Goal: Task Accomplishment & Management: Complete application form

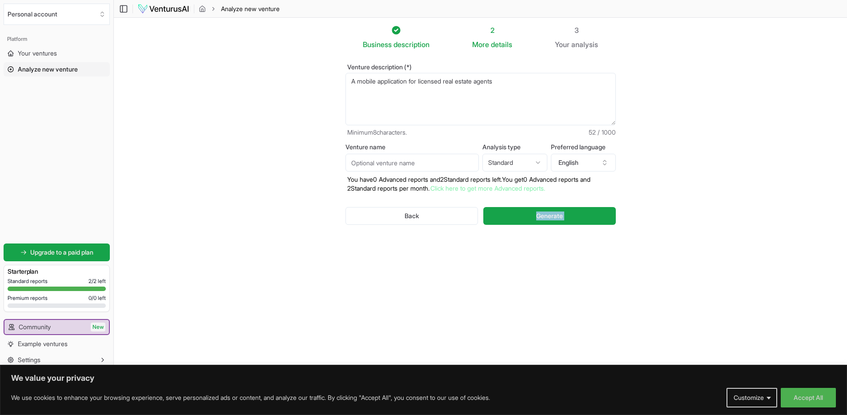
click at [425, 415] on html "We value your privacy We use cookies to enhance your browsing experience, serve…" at bounding box center [423, 207] width 847 height 415
click at [499, 83] on textarea "A mobile application for licensed real estate agents" at bounding box center [481, 99] width 270 height 52
drag, startPoint x: 526, startPoint y: 80, endPoint x: 342, endPoint y: 79, distance: 184.1
click at [342, 79] on div "Venture description (*) A mobile application for licensed real estate agents Mi…" at bounding box center [480, 152] width 299 height 204
paste textarea "a cross-platform app (mobile + web) for licensed real estate agents that stream…"
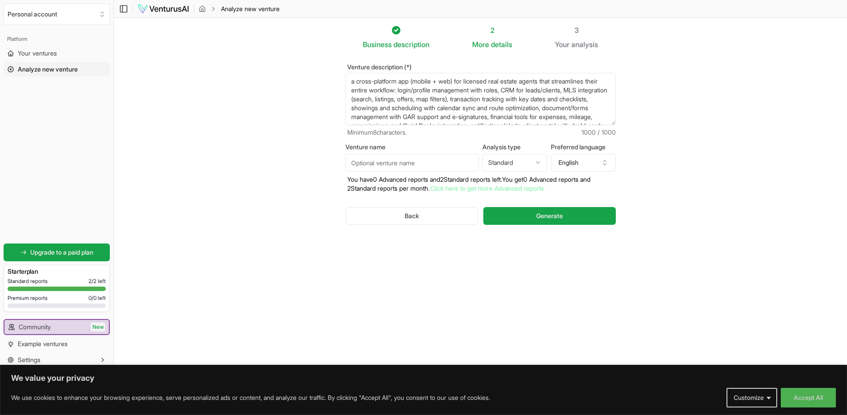
scroll to position [67, 0]
click at [527, 103] on textarea "A mobile application for licensed real estate agents" at bounding box center [481, 99] width 270 height 52
click at [542, 118] on textarea "A mobile application for licensed real estate agents" at bounding box center [481, 99] width 270 height 52
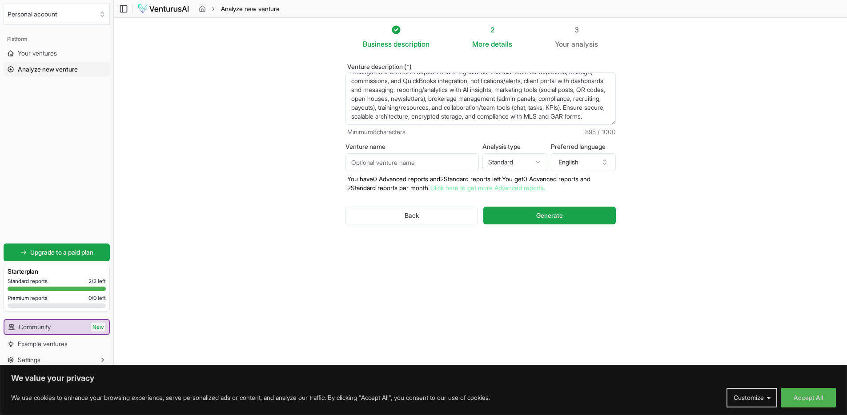
scroll to position [53, 0]
drag, startPoint x: 574, startPoint y: 116, endPoint x: 550, endPoint y: 111, distance: 24.6
click at [552, 110] on textarea "A mobile application for licensed real estate agents" at bounding box center [481, 98] width 270 height 52
type textarea "a cross-platform app (mobile + web) for licensed real estate agents that stream…"
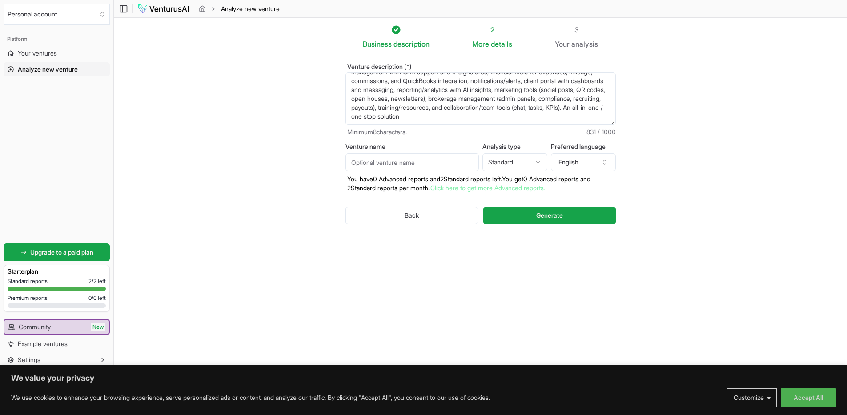
click at [455, 161] on input "Venture name" at bounding box center [412, 162] width 133 height 18
type input "REAPP"
click at [524, 165] on html "We value your privacy We use cookies to enhance your browsing experience, serve…" at bounding box center [423, 207] width 847 height 415
click at [557, 216] on span "Generate" at bounding box center [549, 215] width 27 height 9
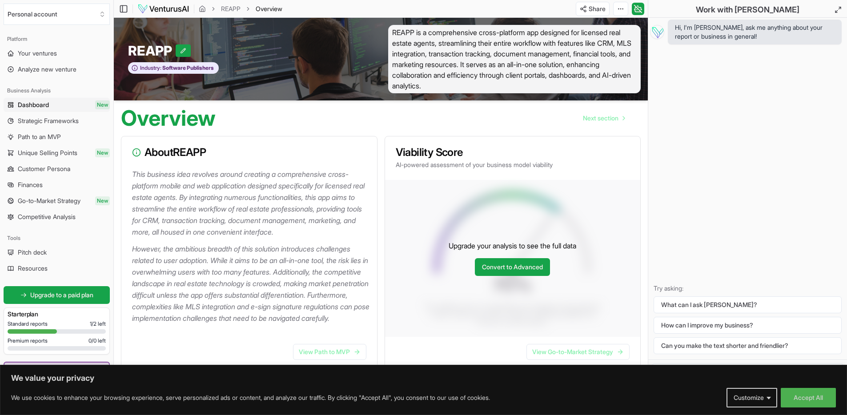
scroll to position [162, 0]
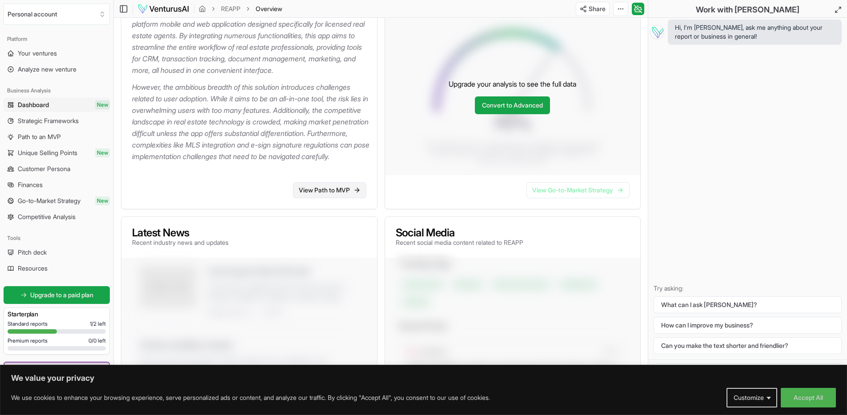
click at [322, 198] on link "View Path to MVP" at bounding box center [329, 190] width 73 height 16
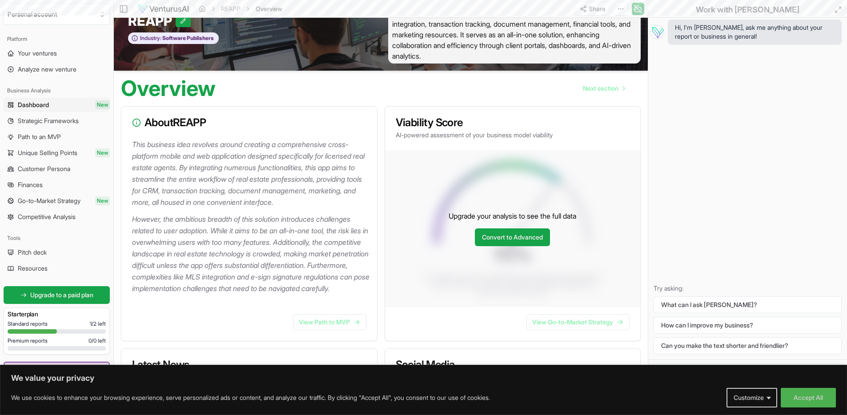
scroll to position [0, 0]
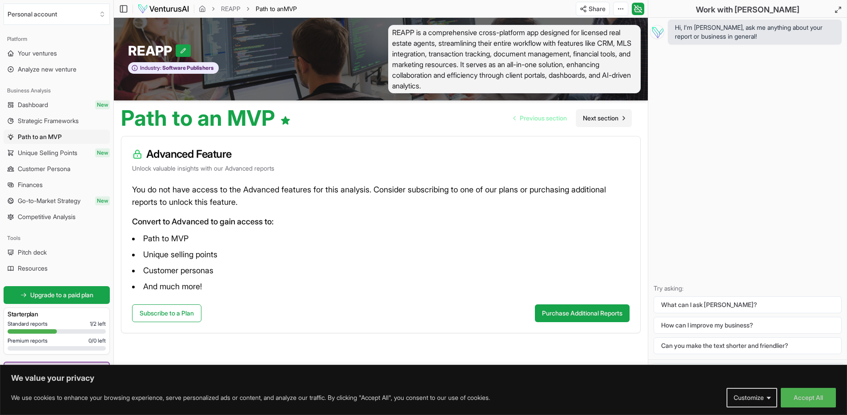
click at [602, 117] on span "Next section" at bounding box center [601, 118] width 36 height 9
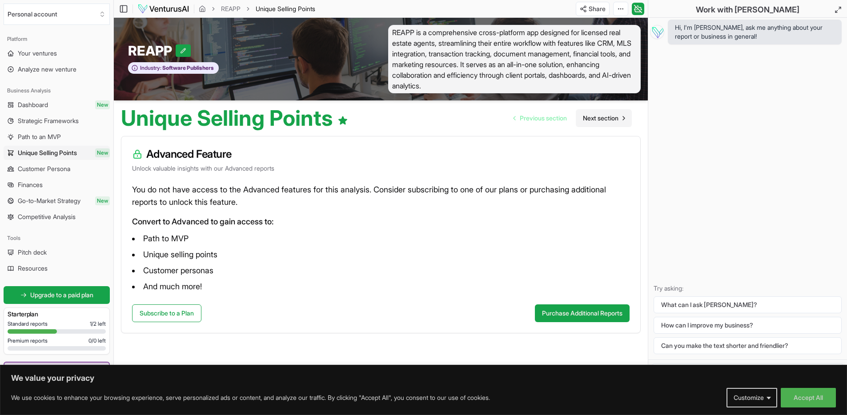
click at [602, 117] on span "Next section" at bounding box center [601, 118] width 36 height 9
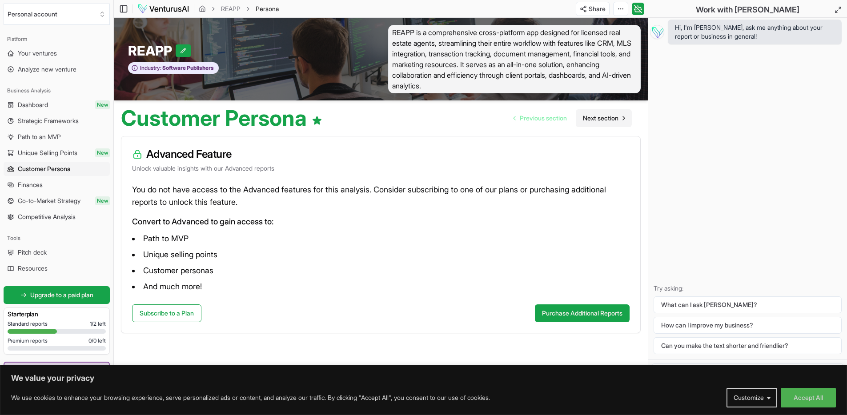
click at [602, 117] on span "Next section" at bounding box center [601, 118] width 36 height 9
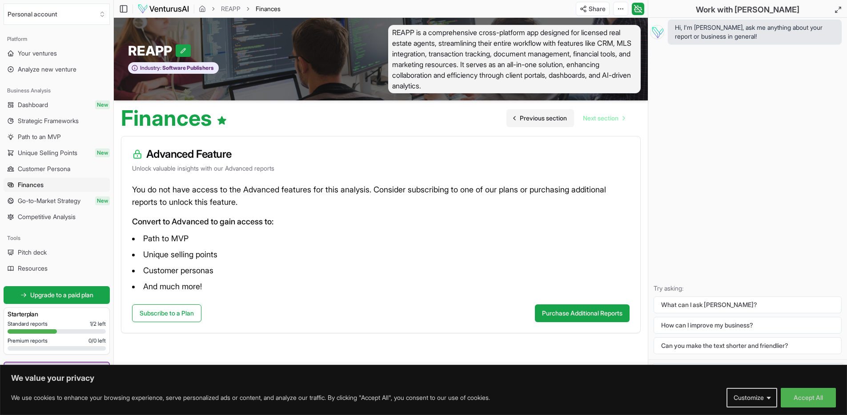
click at [550, 121] on span "Previous section" at bounding box center [543, 118] width 47 height 9
